Goal: Task Accomplishment & Management: Complete application form

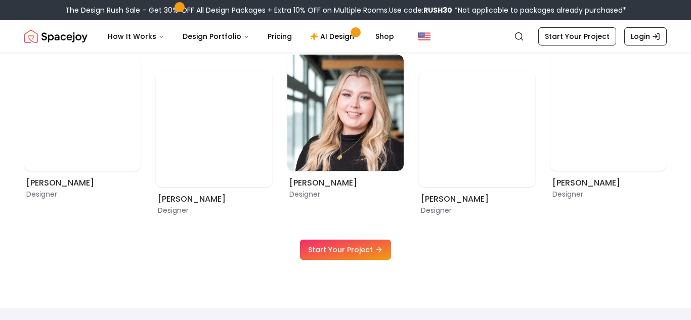
scroll to position [565, 0]
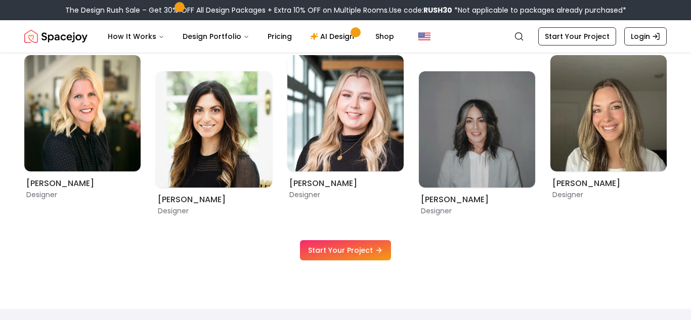
click at [371, 249] on link "Start Your Project" at bounding box center [345, 250] width 91 height 20
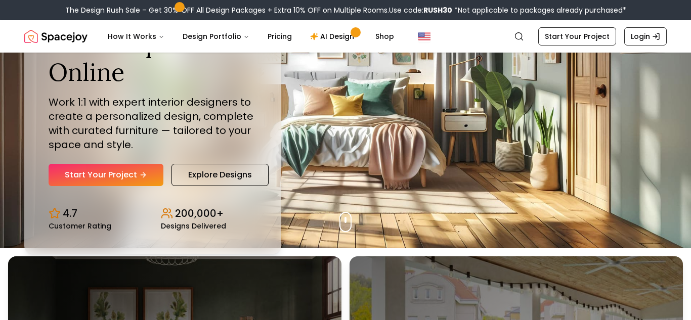
scroll to position [0, 0]
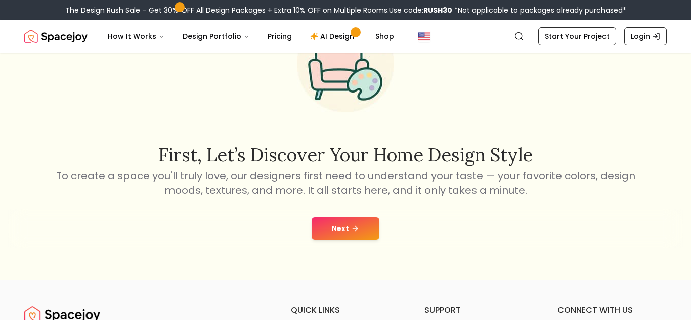
scroll to position [88, 0]
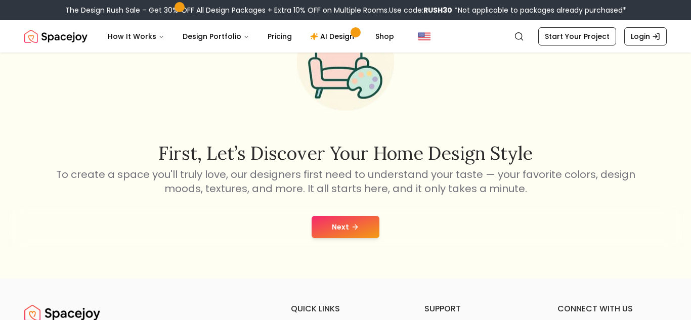
click at [338, 220] on button "Next" at bounding box center [346, 227] width 68 height 22
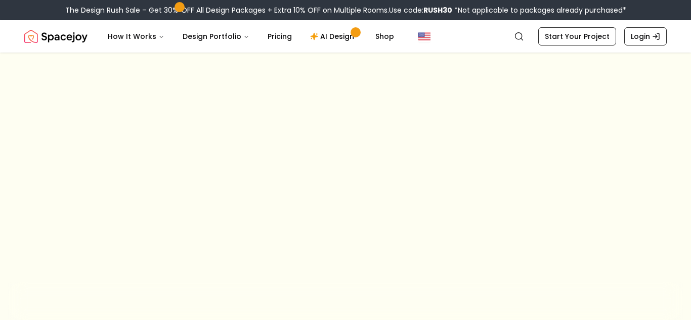
scroll to position [88, 0]
